Goal: Task Accomplishment & Management: Use online tool/utility

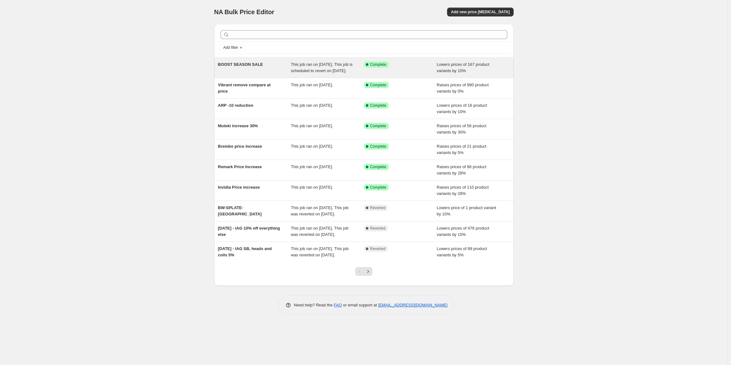
click at [260, 67] on div "BOOST SEASON SALE" at bounding box center [254, 67] width 73 height 13
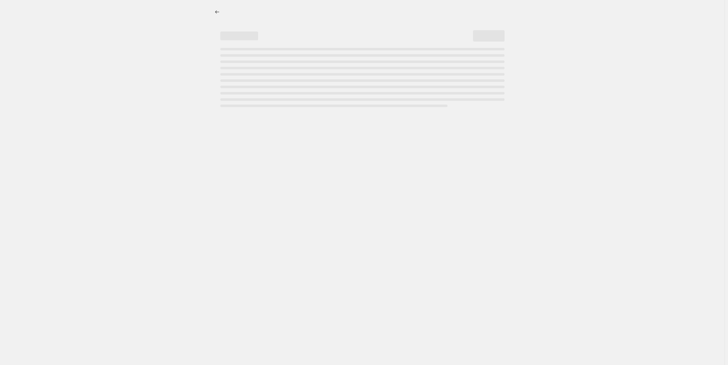
select select "percentage"
select select "tag"
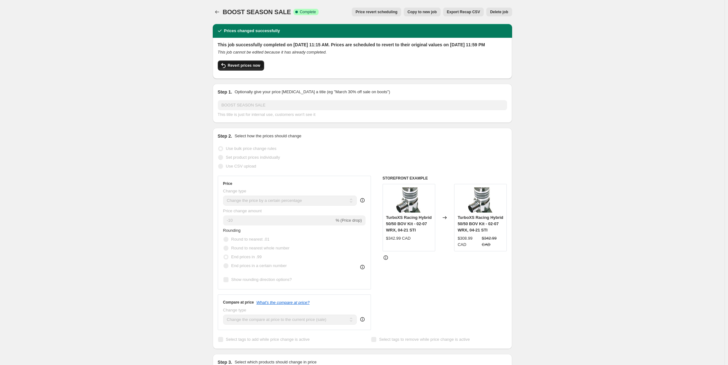
click at [241, 68] on span "Revert prices now" at bounding box center [244, 65] width 32 height 5
checkbox input "false"
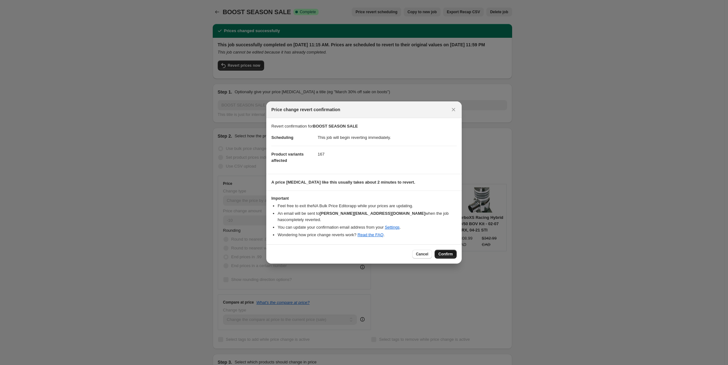
click at [442, 252] on span "Confirm" at bounding box center [446, 254] width 15 height 5
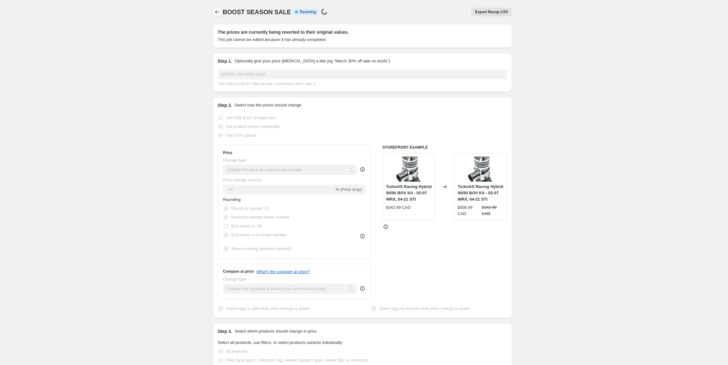
click at [218, 11] on icon "Price change jobs" at bounding box center [217, 12] width 6 height 6
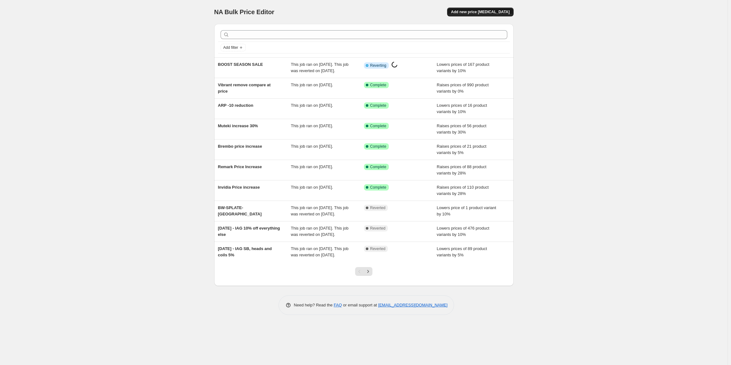
click at [491, 16] on button "Add new price [MEDICAL_DATA]" at bounding box center [480, 12] width 66 height 9
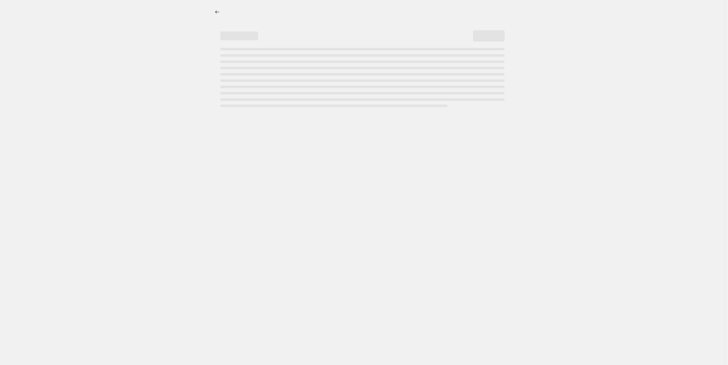
select select "percentage"
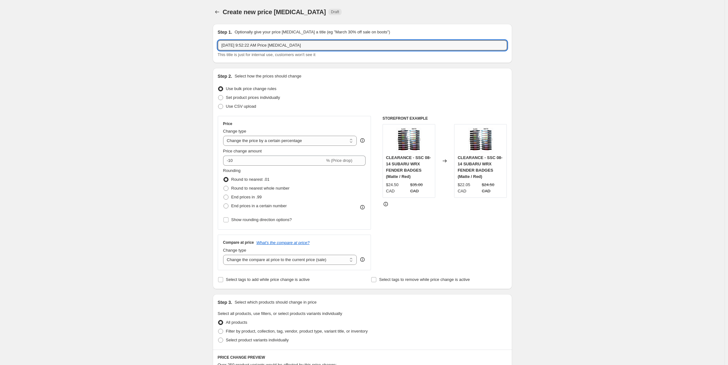
drag, startPoint x: 317, startPoint y: 44, endPoint x: 143, endPoint y: 52, distance: 173.9
click at [143, 52] on div "Create new price [MEDICAL_DATA]. This page is ready Create new price [MEDICAL_D…" at bounding box center [362, 320] width 725 height 640
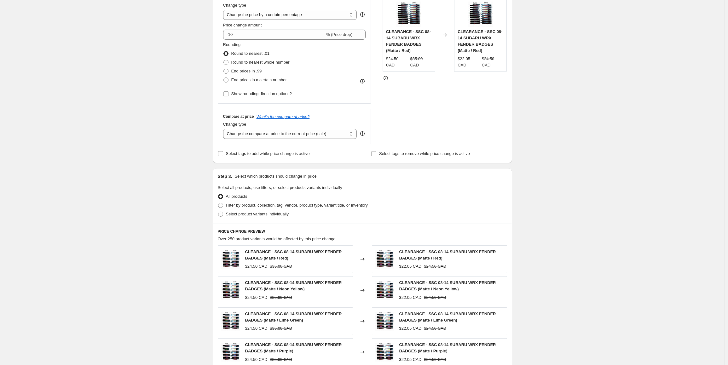
scroll to position [189, 0]
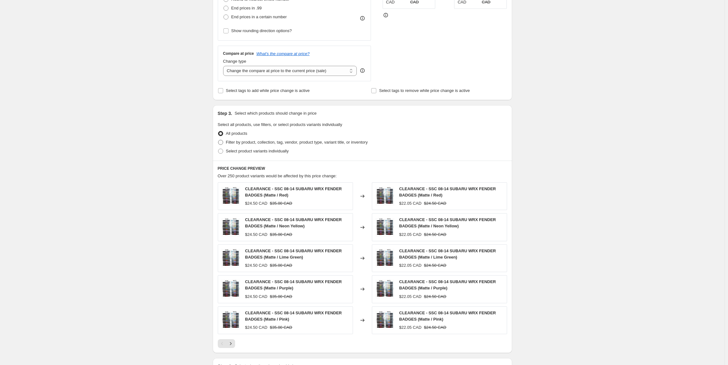
type input "Boost season sale 10% off"
click at [257, 141] on span "Filter by product, collection, tag, vendor, product type, variant title, or inv…" at bounding box center [297, 142] width 142 height 5
click at [218, 140] on input "Filter by product, collection, tag, vendor, product type, variant title, or inv…" at bounding box center [218, 140] width 0 height 0
radio input "true"
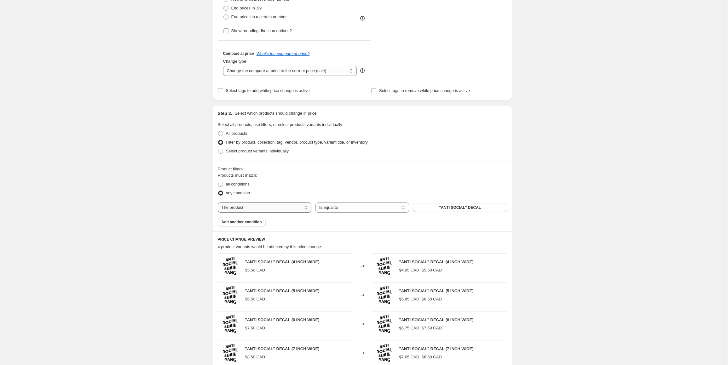
click at [258, 205] on select "The product The product's collection The product's tag The product's vendor The…" at bounding box center [265, 208] width 94 height 10
select select "tag"
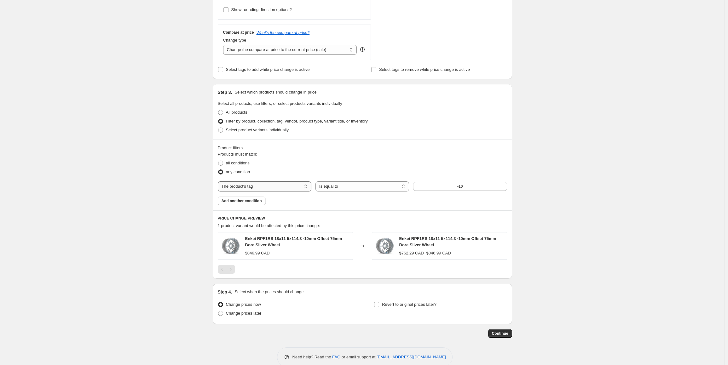
scroll to position [221, 0]
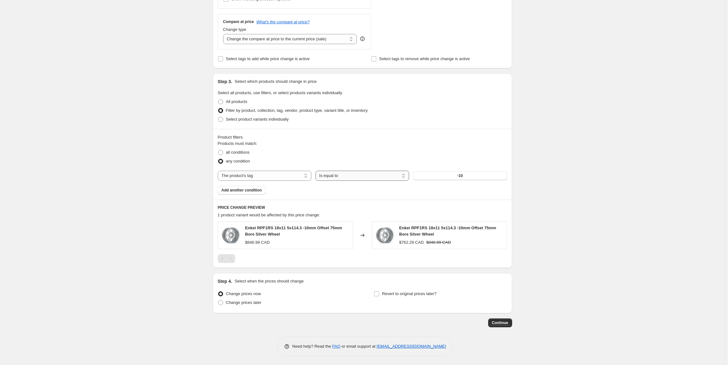
click at [328, 177] on select "Is equal to Is not equal to" at bounding box center [363, 176] width 94 height 10
click at [317, 171] on select "Is equal to Is not equal to" at bounding box center [363, 176] width 94 height 10
click at [446, 176] on button "-10" at bounding box center [460, 175] width 94 height 9
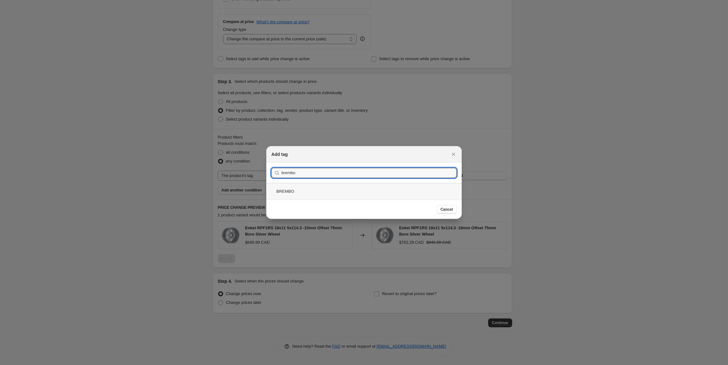
type input "brembo"
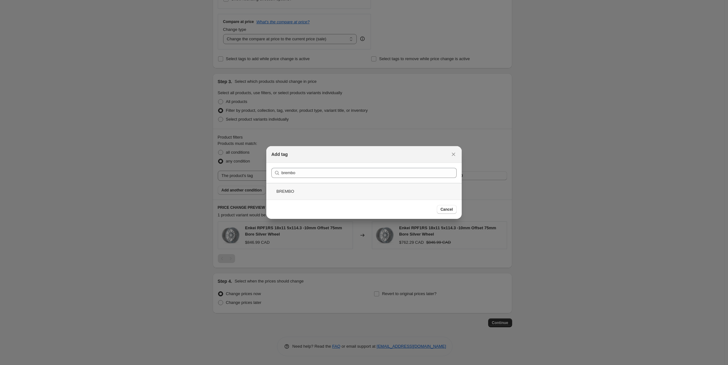
click at [296, 190] on div "BREMBO" at bounding box center [363, 191] width 195 height 17
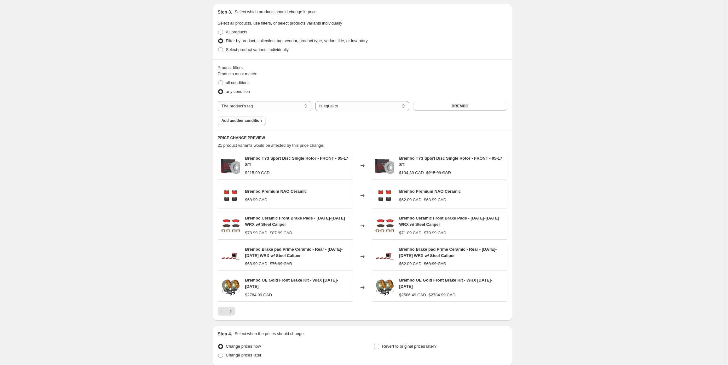
scroll to position [246, 0]
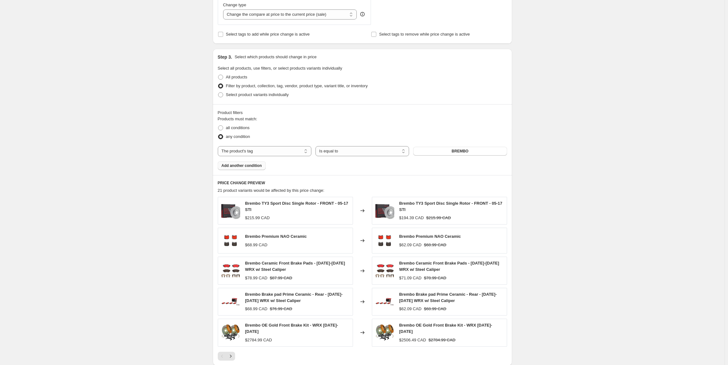
click at [234, 164] on span "Add another condition" at bounding box center [242, 165] width 40 height 5
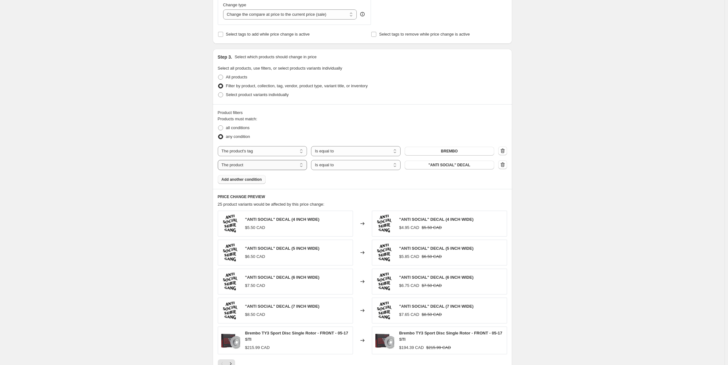
click at [246, 164] on select "The product The product's collection The product's tag The product's vendor The…" at bounding box center [263, 165] width 90 height 10
select select "tag"
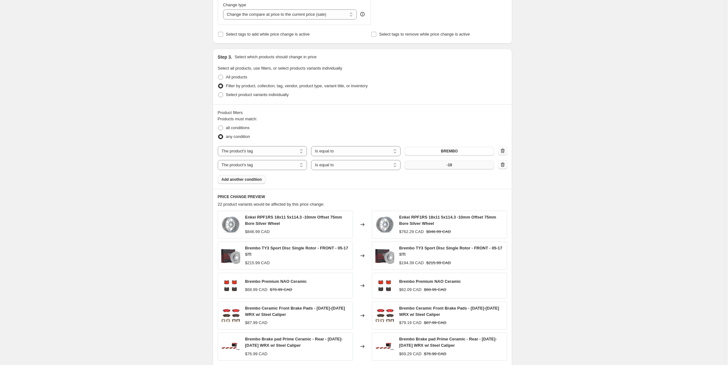
click at [456, 167] on button "-10" at bounding box center [450, 165] width 90 height 9
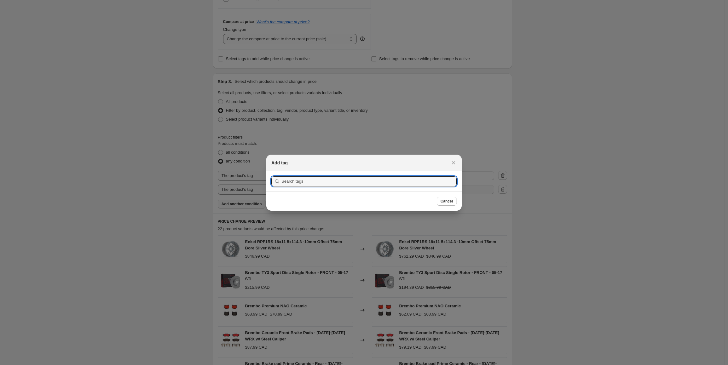
scroll to position [0, 0]
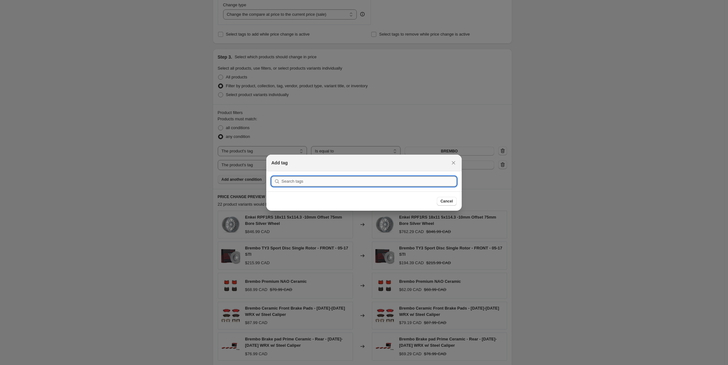
click at [297, 182] on input ":r62:" at bounding box center [369, 182] width 175 height 10
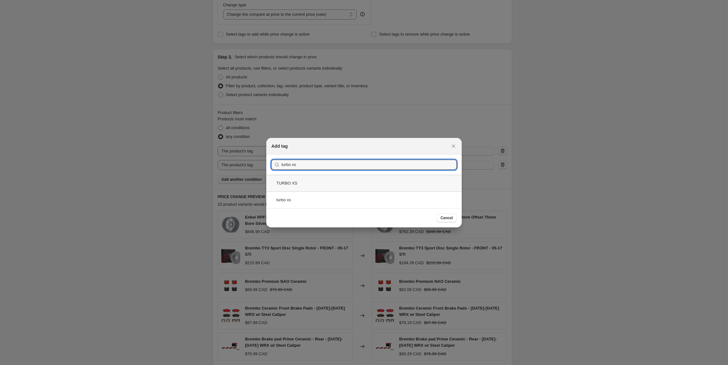
type input "turbo xs"
click at [296, 183] on div "TURBO XS" at bounding box center [363, 183] width 195 height 17
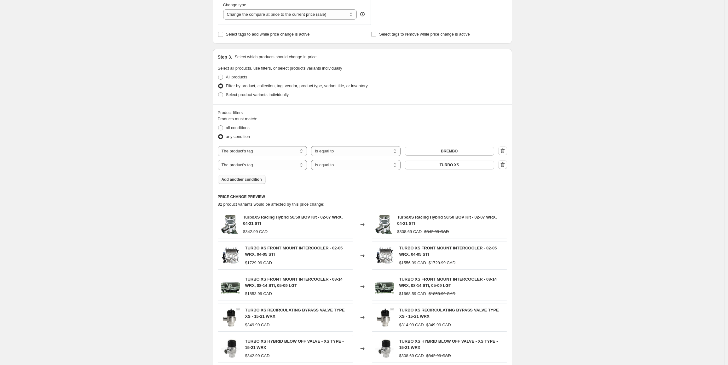
scroll to position [358, 0]
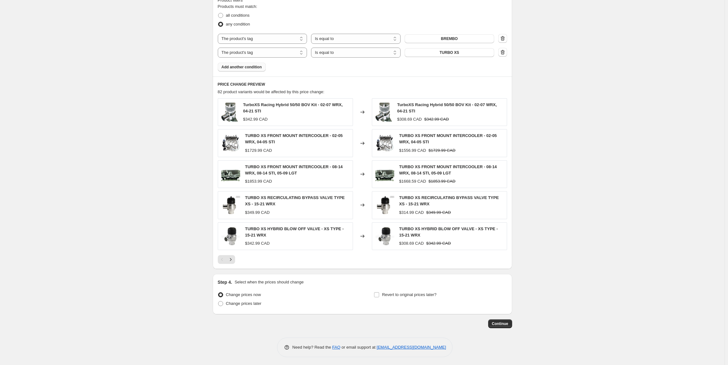
select select "percentage"
select select "tag"
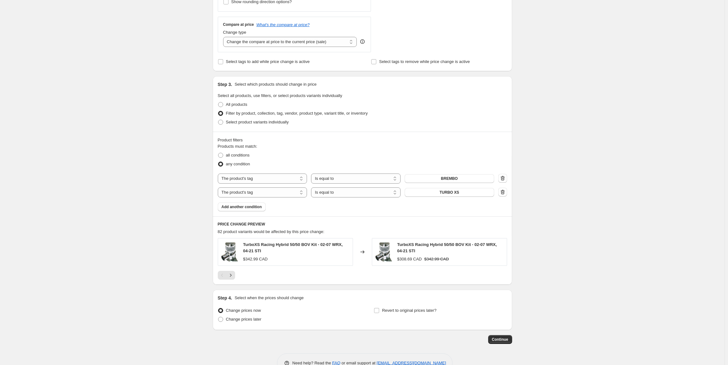
scroll to position [235, 0]
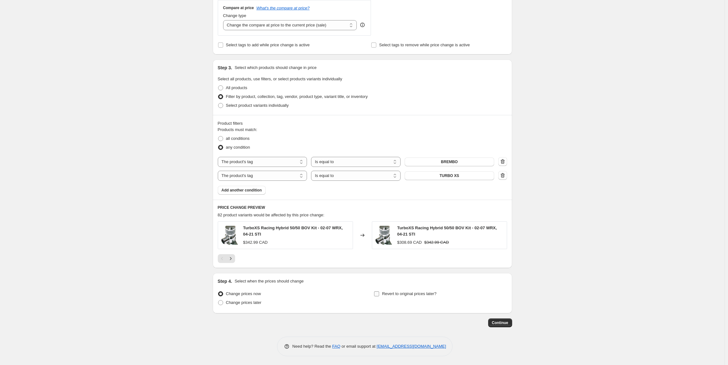
click at [392, 294] on span "Revert to original prices later?" at bounding box center [409, 294] width 55 height 5
click at [379, 294] on input "Revert to original prices later?" at bounding box center [376, 294] width 5 height 5
checkbox input "true"
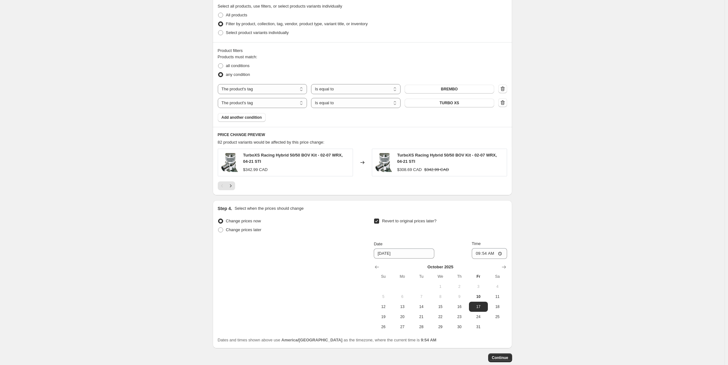
scroll to position [343, 0]
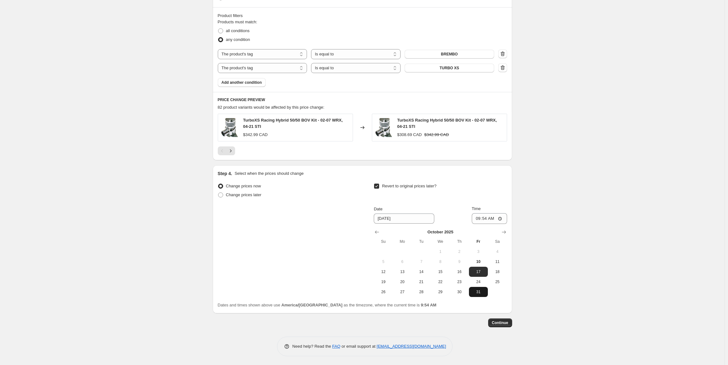
click at [480, 294] on span "31" at bounding box center [479, 292] width 14 height 5
type input "[DATE]"
click at [480, 219] on input "09:54" at bounding box center [489, 218] width 35 height 11
type input "23:59"
click at [592, 260] on div "Create new price [MEDICAL_DATA]. This page is ready Create new price [MEDICAL_D…" at bounding box center [362, 11] width 725 height 709
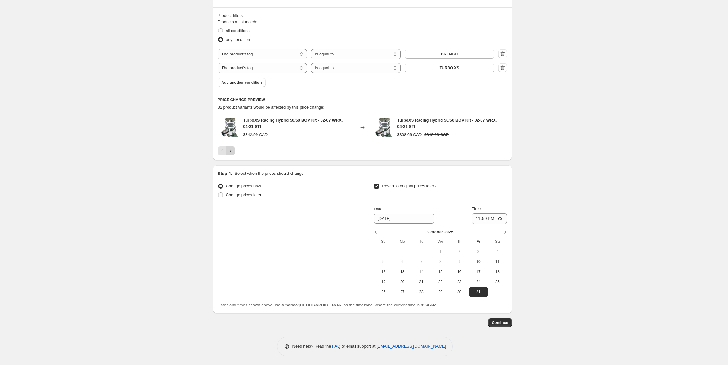
click at [234, 153] on icon "Next" at bounding box center [231, 151] width 6 height 6
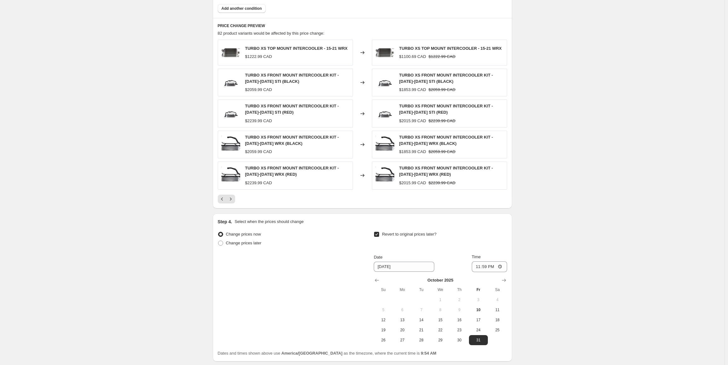
scroll to position [464, 0]
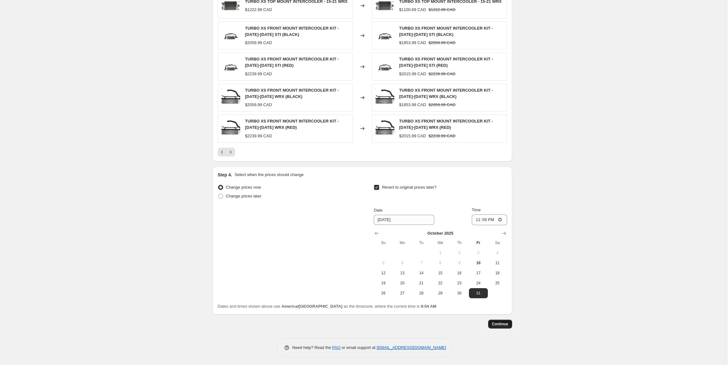
click at [506, 320] on button "Continue" at bounding box center [500, 324] width 24 height 9
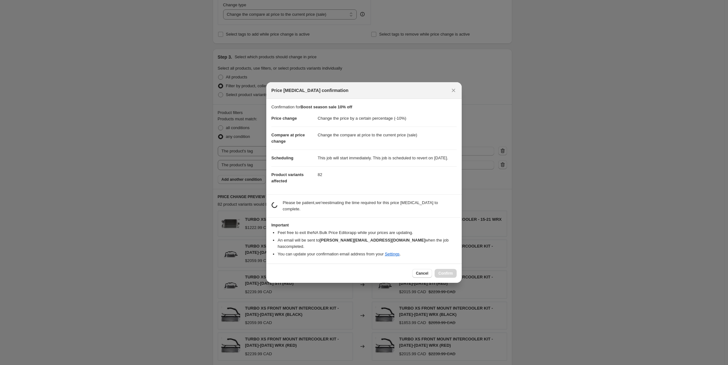
scroll to position [0, 0]
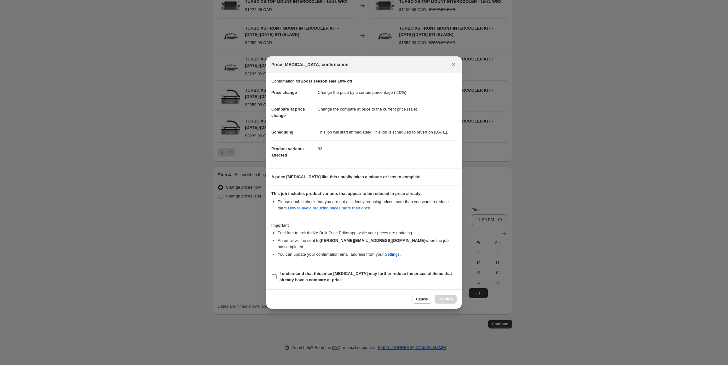
drag, startPoint x: 276, startPoint y: 276, endPoint x: 317, endPoint y: 276, distance: 40.4
click at [276, 276] on input "I understand that this price [MEDICAL_DATA] may further reduce the prices of it…" at bounding box center [274, 277] width 5 height 5
checkbox input "true"
click at [441, 299] on span "Confirm" at bounding box center [446, 299] width 15 height 5
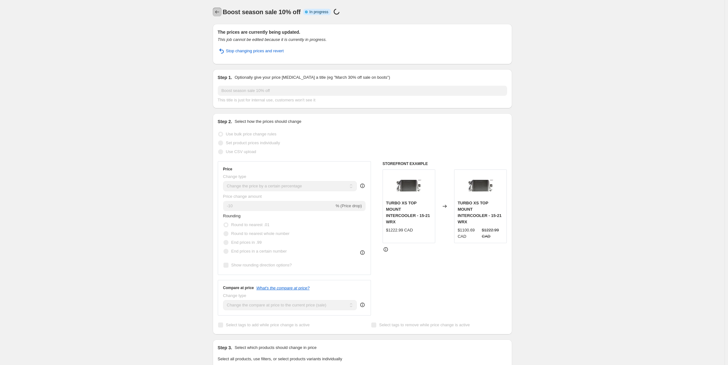
click at [217, 13] on icon "Price change jobs" at bounding box center [217, 12] width 6 height 6
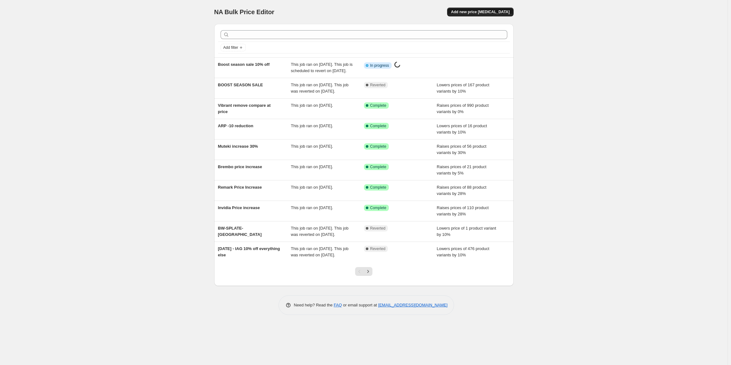
click at [488, 12] on span "Add new price [MEDICAL_DATA]" at bounding box center [480, 11] width 59 height 5
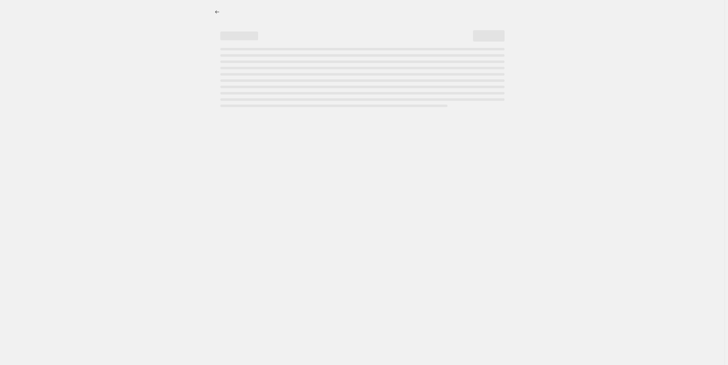
select select "percentage"
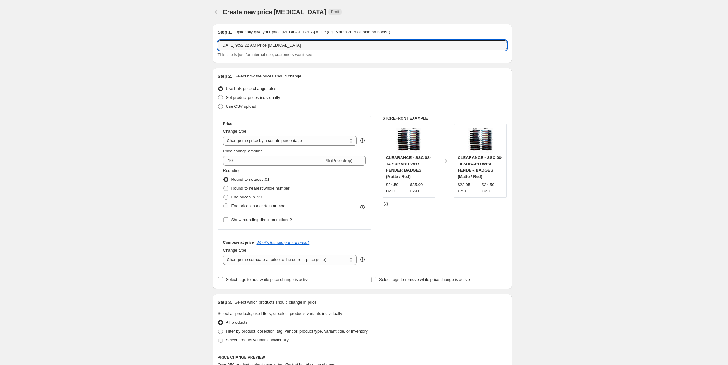
drag, startPoint x: 318, startPoint y: 46, endPoint x: 114, endPoint y: 52, distance: 204.1
click at [110, 54] on div "Create new price [MEDICAL_DATA]. This page is ready Create new price [MEDICAL_D…" at bounding box center [362, 320] width 725 height 640
type input "Boost season sale 15% off"
click at [241, 156] on input "-10" at bounding box center [274, 161] width 102 height 10
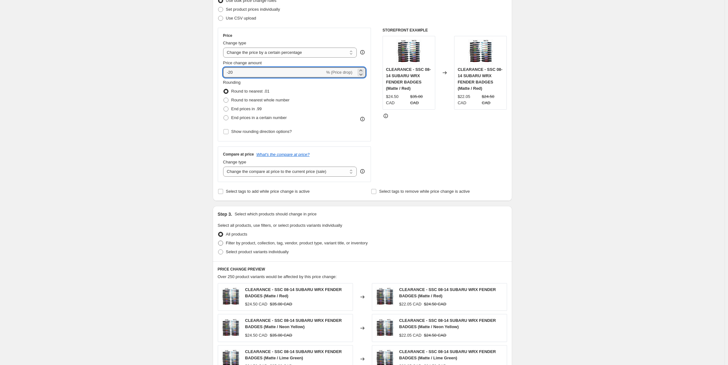
scroll to position [126, 0]
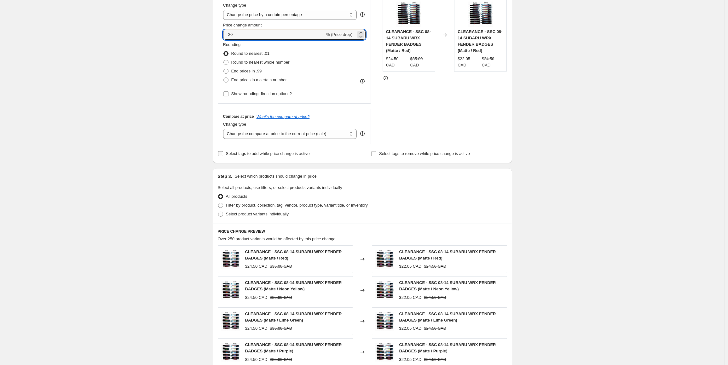
type input "-2"
type input "-15"
click at [464, 118] on div "STOREFRONT EXAMPLE CLEARANCE - SSC 08-14 SUBARU WRX FENDER BADGES (Matte / Red)…" at bounding box center [445, 67] width 125 height 154
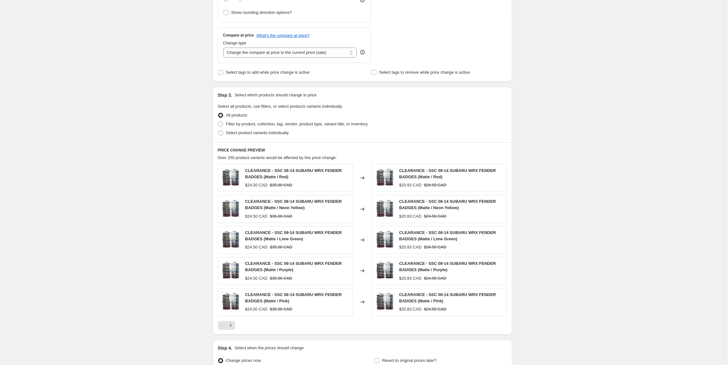
scroll to position [252, 0]
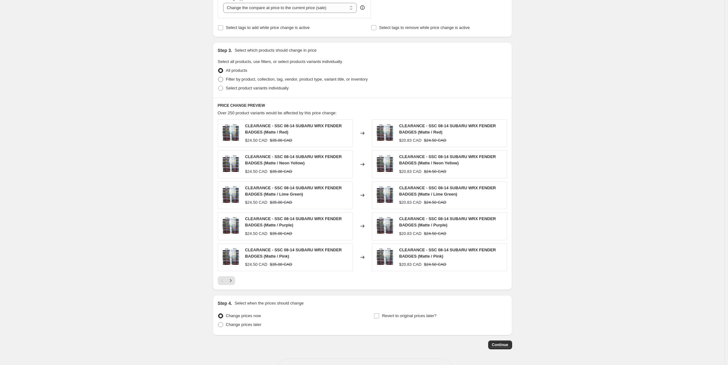
click at [277, 83] on label "Filter by product, collection, tag, vendor, product type, variant title, or inv…" at bounding box center [293, 79] width 150 height 9
click at [218, 77] on input "Filter by product, collection, tag, vendor, product type, variant title, or inv…" at bounding box center [218, 77] width 0 height 0
radio input "true"
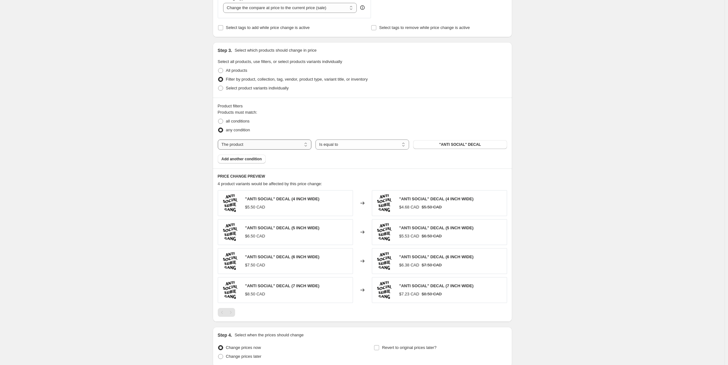
click at [240, 147] on select "The product The product's collection The product's tag The product's vendor The…" at bounding box center [265, 145] width 94 height 10
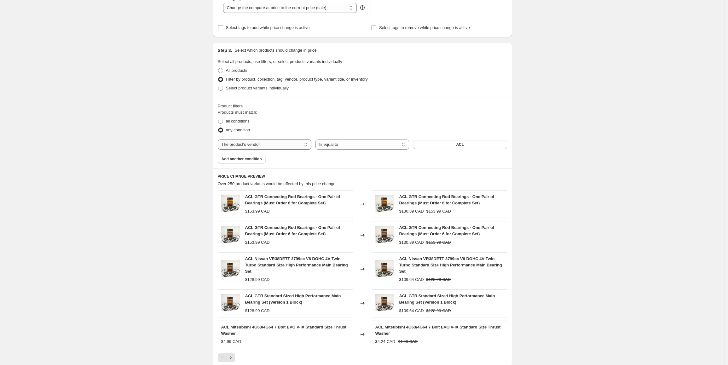
click at [269, 146] on select "The product The product's collection The product's tag The product's vendor The…" at bounding box center [265, 145] width 94 height 10
select select "tag"
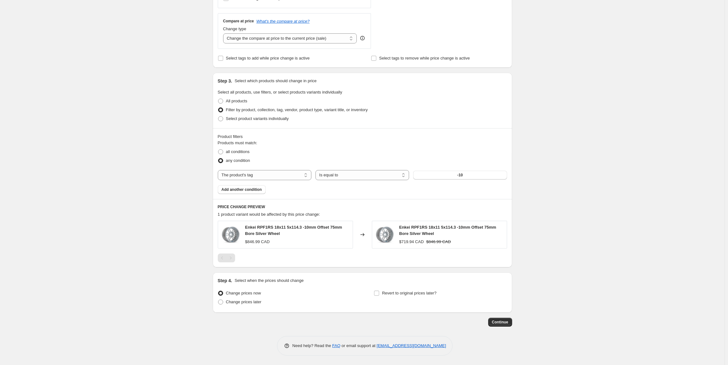
scroll to position [221, 0]
click at [473, 177] on button "-10" at bounding box center [460, 175] width 94 height 9
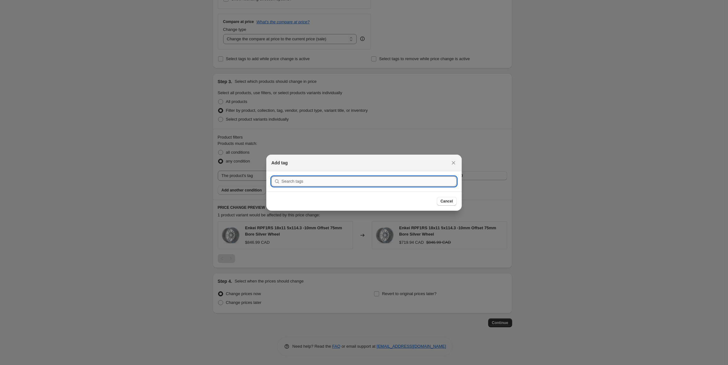
click at [303, 183] on input ":raa:" at bounding box center [369, 182] width 175 height 10
select select "percentage"
select select "tag"
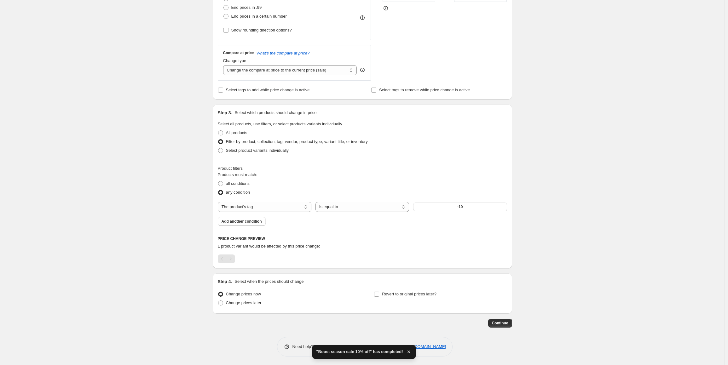
scroll to position [190, 0]
click at [468, 208] on button "-10" at bounding box center [460, 206] width 94 height 9
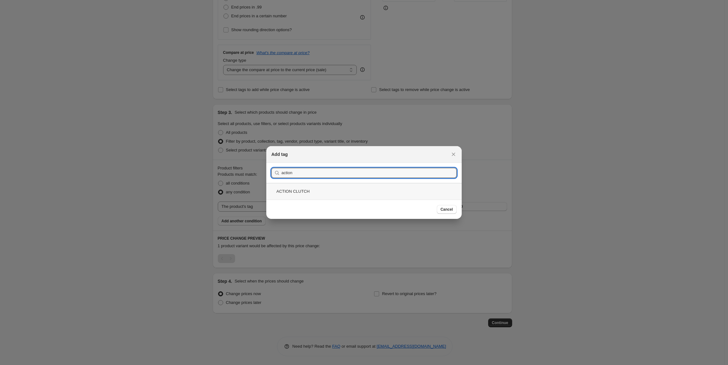
type input "action"
click at [305, 191] on div "ACTION CLUTCH" at bounding box center [363, 191] width 195 height 17
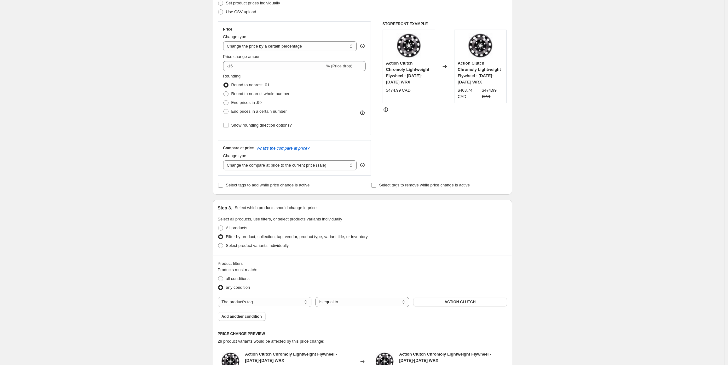
scroll to position [252, 0]
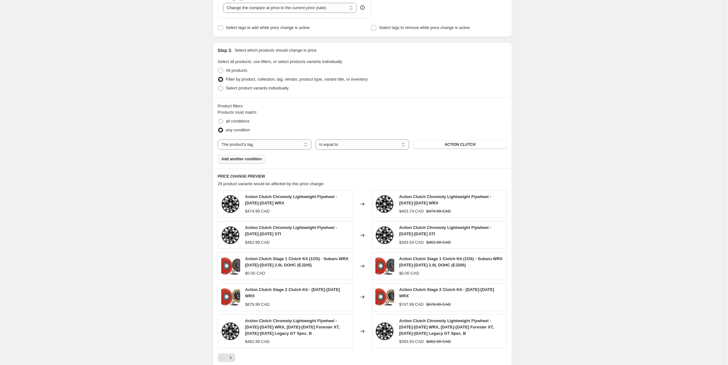
click at [238, 157] on span "Add another condition" at bounding box center [242, 159] width 40 height 5
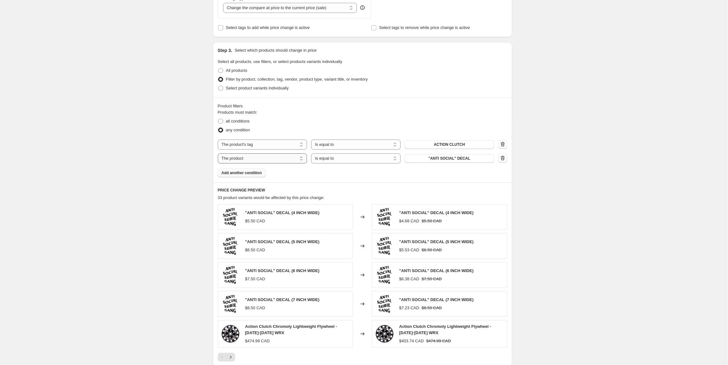
click at [270, 158] on select "The product The product's collection The product's tag The product's vendor The…" at bounding box center [263, 159] width 90 height 10
select select "tag"
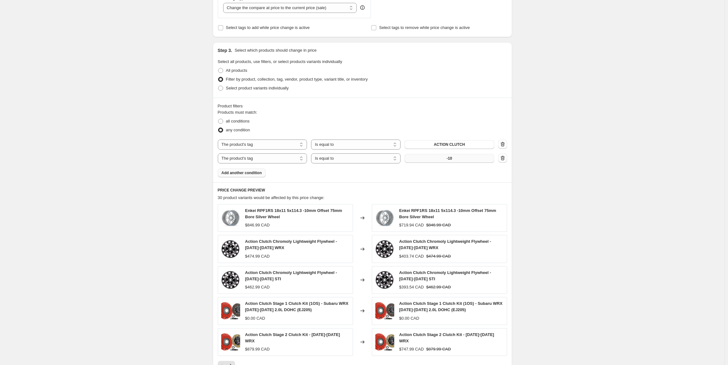
click at [457, 156] on button "-10" at bounding box center [450, 158] width 90 height 9
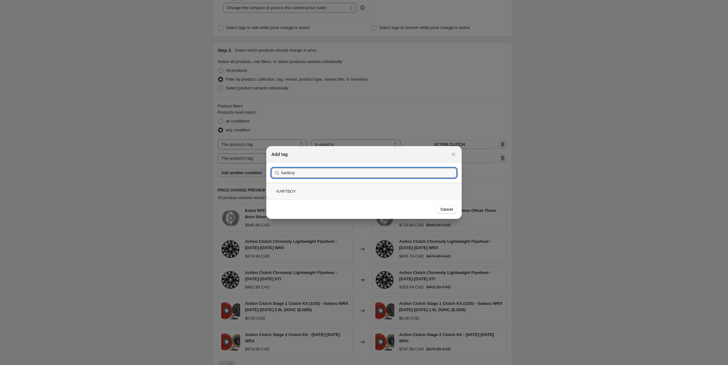
type input "kartboy"
click at [304, 188] on div "KARTBOY" at bounding box center [363, 191] width 195 height 17
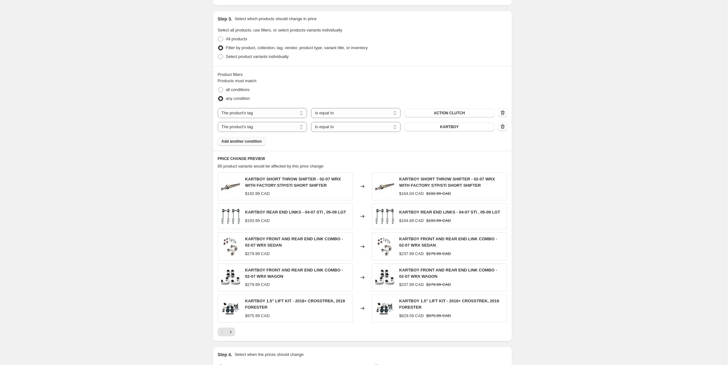
scroll to position [347, 0]
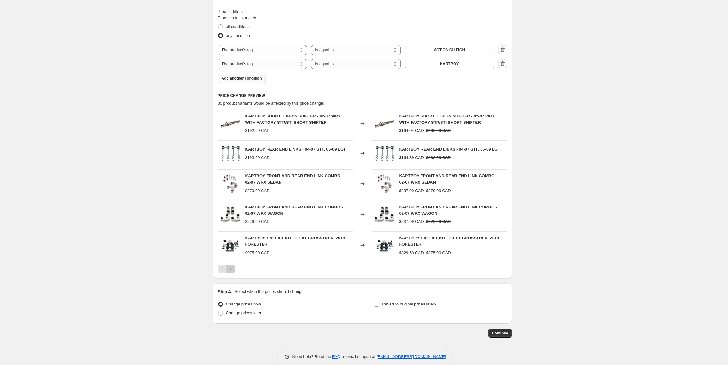
click at [231, 267] on icon "Next" at bounding box center [231, 269] width 6 height 6
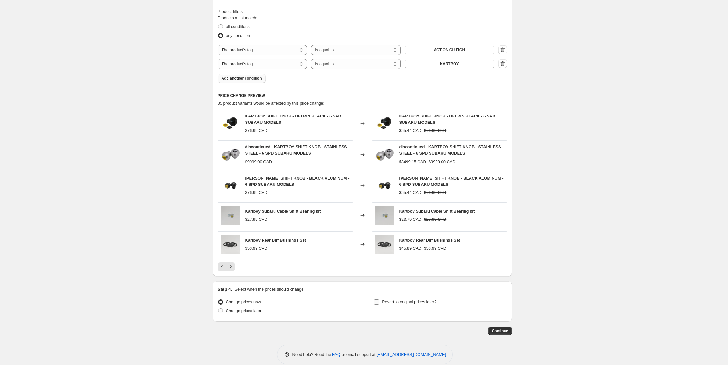
click at [378, 301] on input "Revert to original prices later?" at bounding box center [376, 302] width 5 height 5
checkbox input "true"
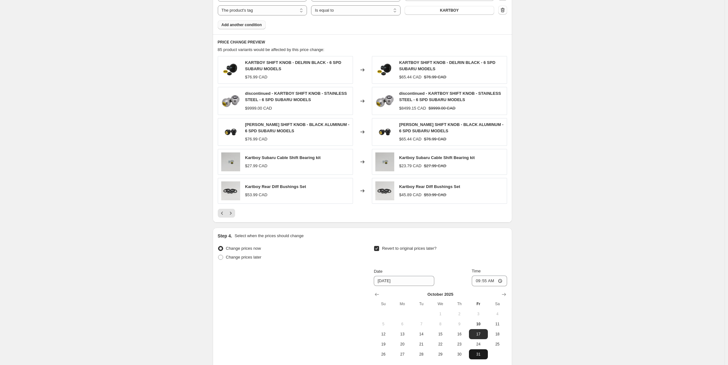
scroll to position [462, 0]
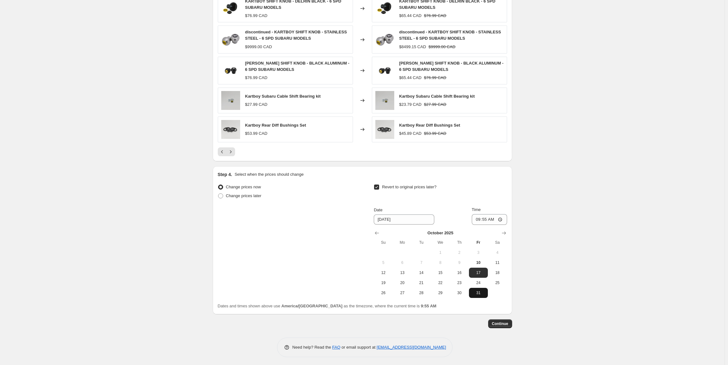
click at [479, 291] on span "31" at bounding box center [479, 293] width 14 height 5
type input "[DATE]"
click at [479, 216] on input "09:55" at bounding box center [489, 219] width 35 height 11
type input "23:59"
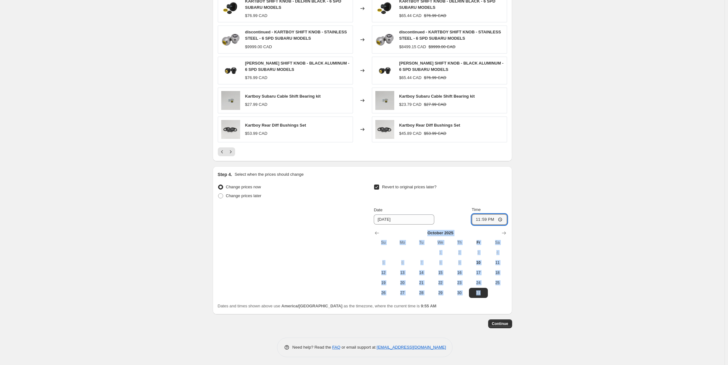
click at [508, 295] on div "Step 4. Select when the prices should change Change prices now Change prices la…" at bounding box center [362, 240] width 299 height 148
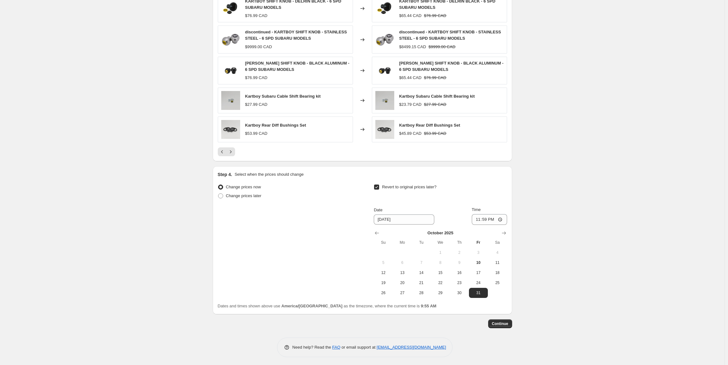
click at [501, 322] on span "Continue" at bounding box center [500, 324] width 16 height 5
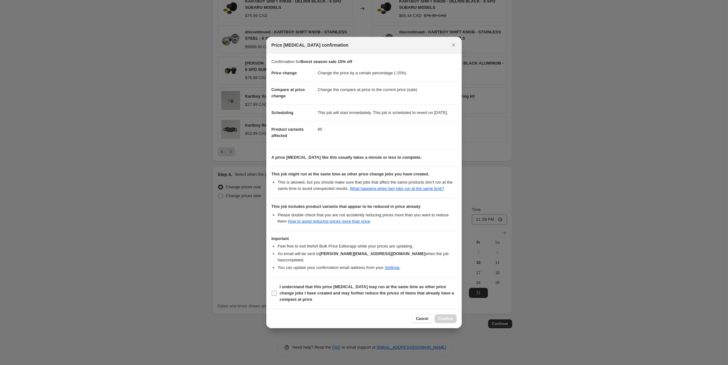
click at [274, 293] on input "I understand that this price [MEDICAL_DATA] may run at the same time as other p…" at bounding box center [274, 293] width 5 height 5
checkbox input "true"
click at [445, 318] on span "Confirm" at bounding box center [446, 319] width 15 height 5
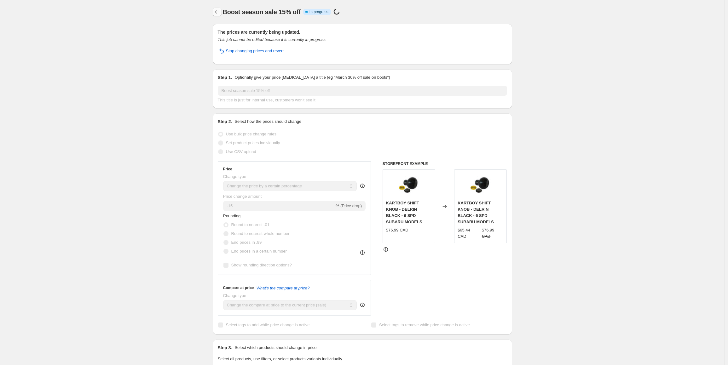
click at [216, 10] on icon "Price change jobs" at bounding box center [217, 12] width 6 height 6
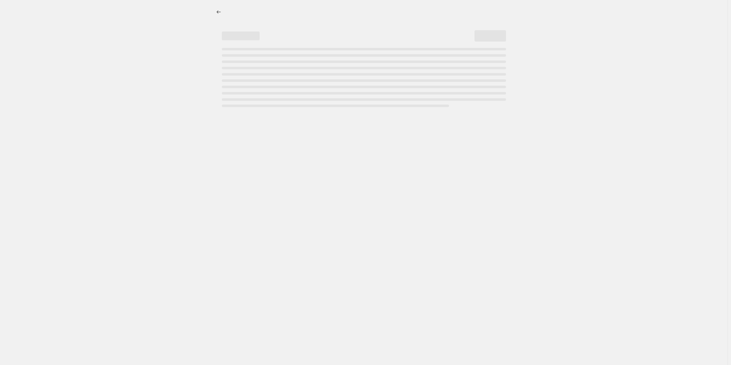
select select "percentage"
